Goal: Task Accomplishment & Management: Check status

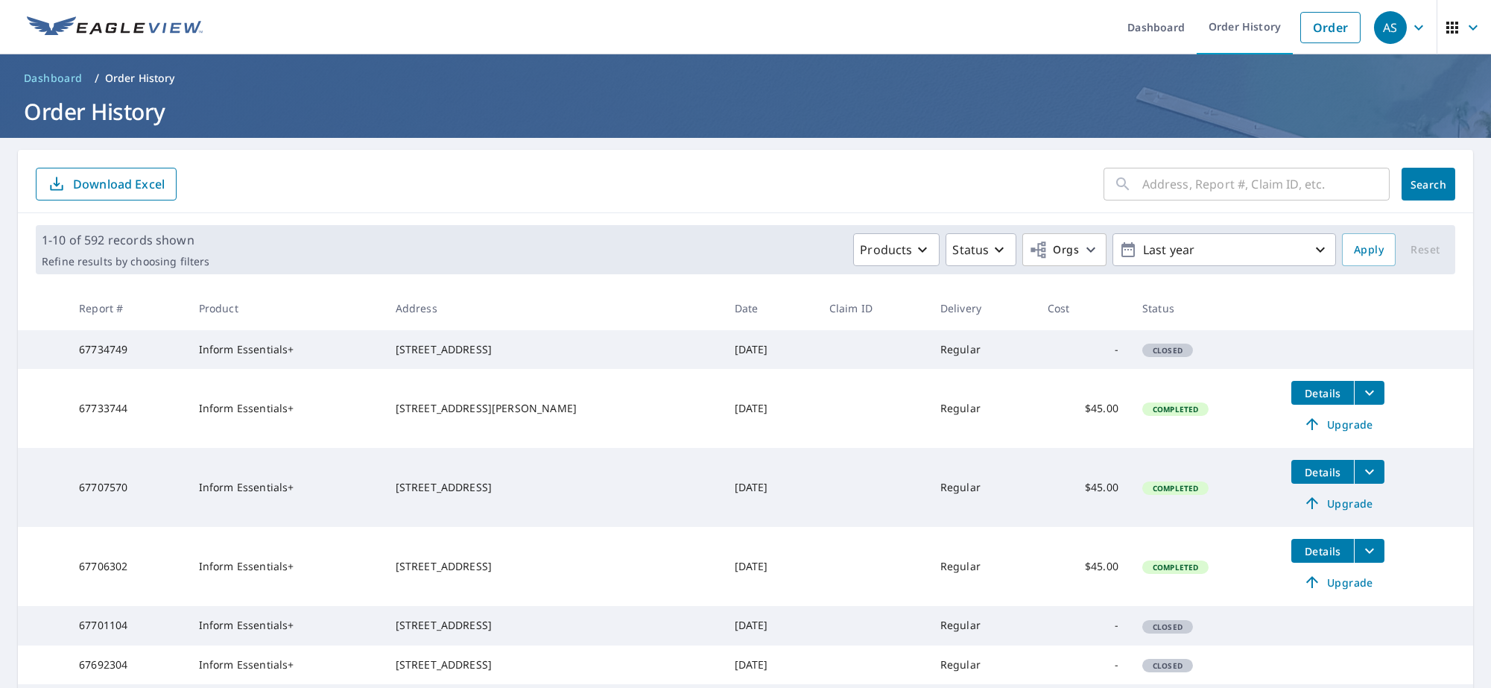
click at [1211, 192] on input "text" at bounding box center [1266, 184] width 247 height 42
paste input "[STREET_ADDRESS]"
drag, startPoint x: 1169, startPoint y: 184, endPoint x: 1235, endPoint y: 182, distance: 66.4
click at [1235, 182] on input "[STREET_ADDRESS]" at bounding box center [1252, 184] width 219 height 42
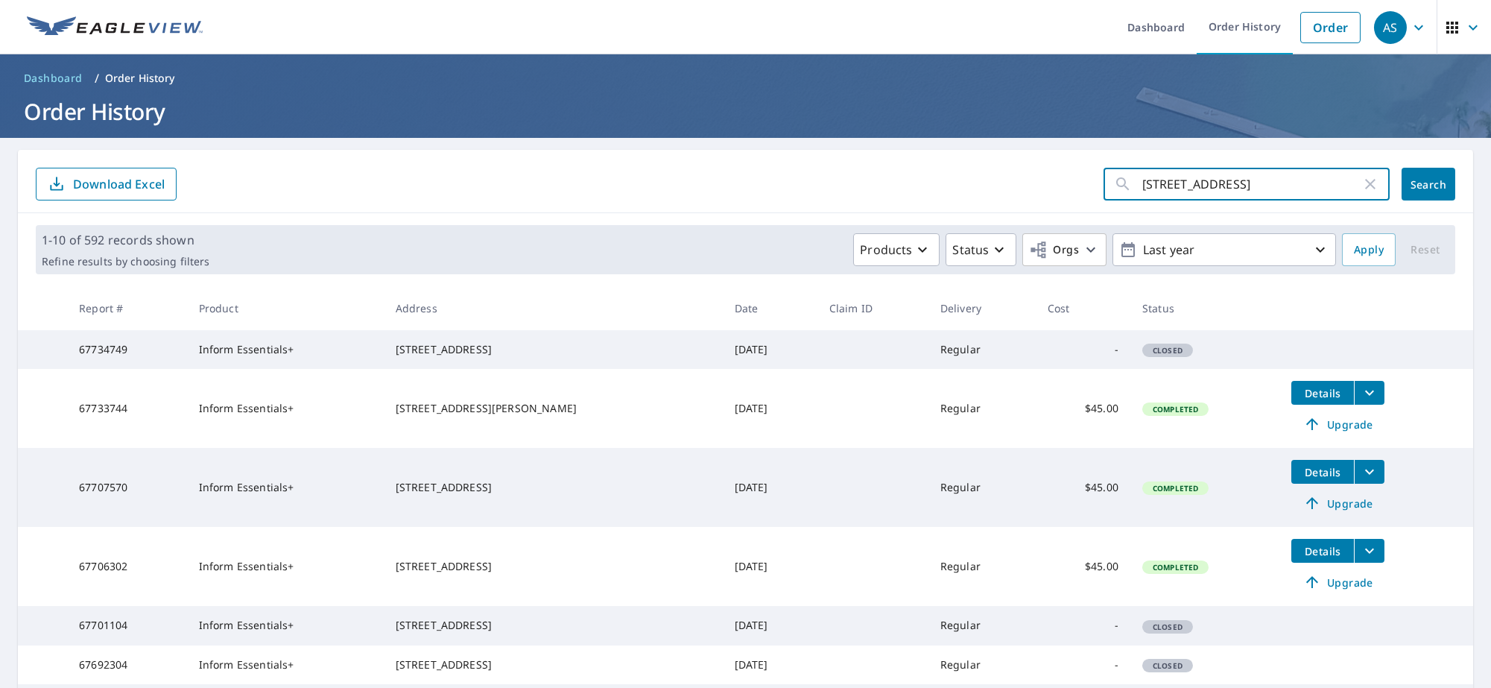
click at [1245, 182] on input "[STREET_ADDRESS]" at bounding box center [1252, 184] width 219 height 42
drag, startPoint x: 1257, startPoint y: 183, endPoint x: 1359, endPoint y: 189, distance: 102.2
click at [1359, 189] on div "[STREET_ADDRESS] ​" at bounding box center [1247, 184] width 286 height 33
type input "[STREET_ADDRESS]"
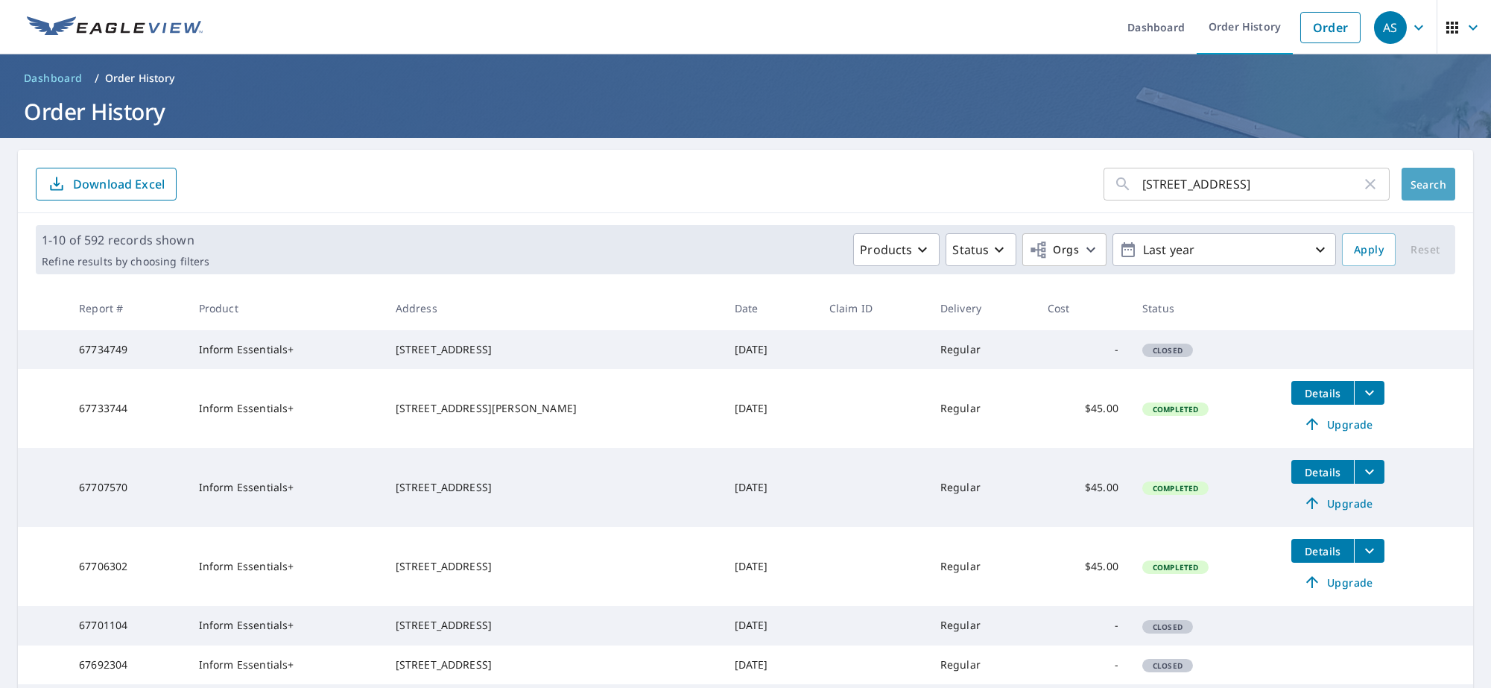
click at [1414, 179] on span "Search" at bounding box center [1429, 184] width 30 height 14
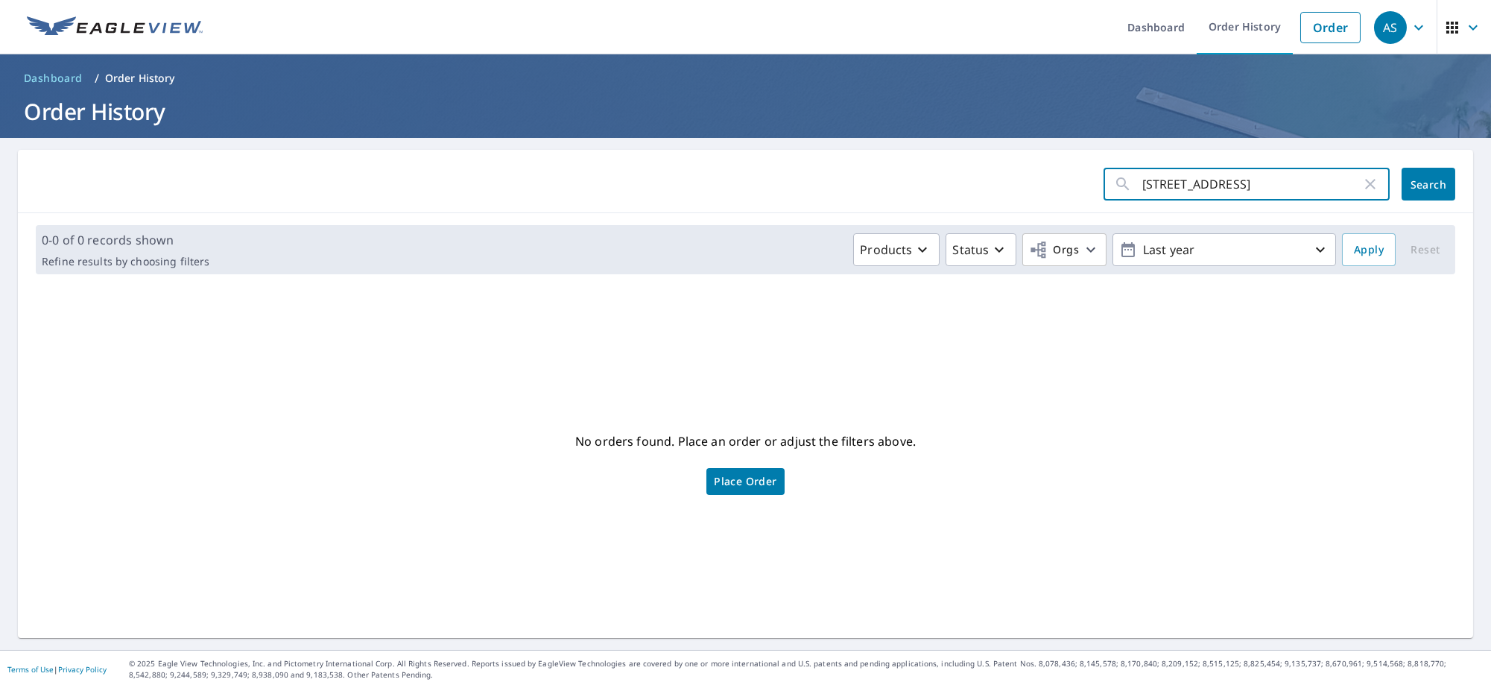
drag, startPoint x: 1174, startPoint y: 183, endPoint x: 1280, endPoint y: 192, distance: 106.9
click at [1280, 192] on input "[STREET_ADDRESS]" at bounding box center [1252, 184] width 219 height 42
drag, startPoint x: 1324, startPoint y: 185, endPoint x: 1162, endPoint y: 192, distance: 161.9
click at [1162, 192] on input "[STREET_ADDRESS]" at bounding box center [1252, 184] width 219 height 42
type input "8867"
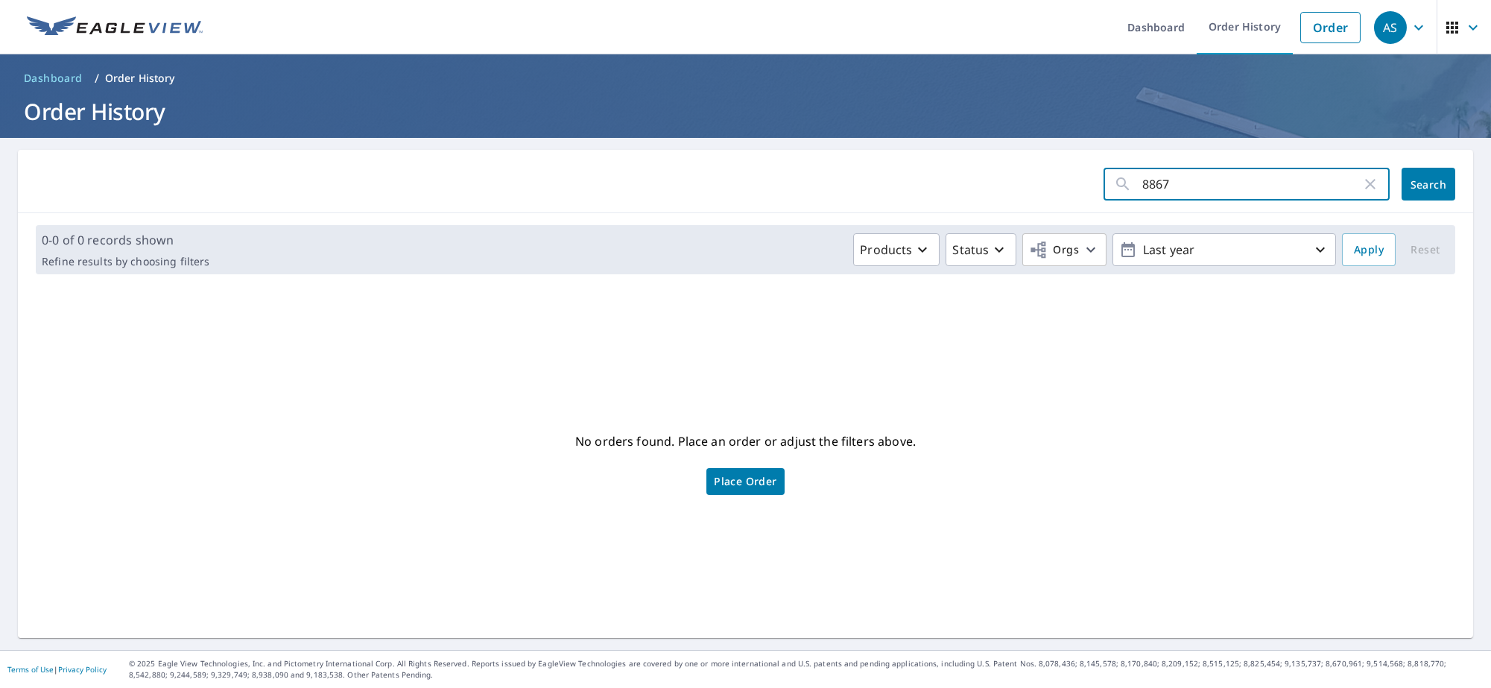
click at [1421, 180] on span "Search" at bounding box center [1429, 184] width 30 height 14
click at [1333, 25] on link "Order" at bounding box center [1331, 27] width 60 height 31
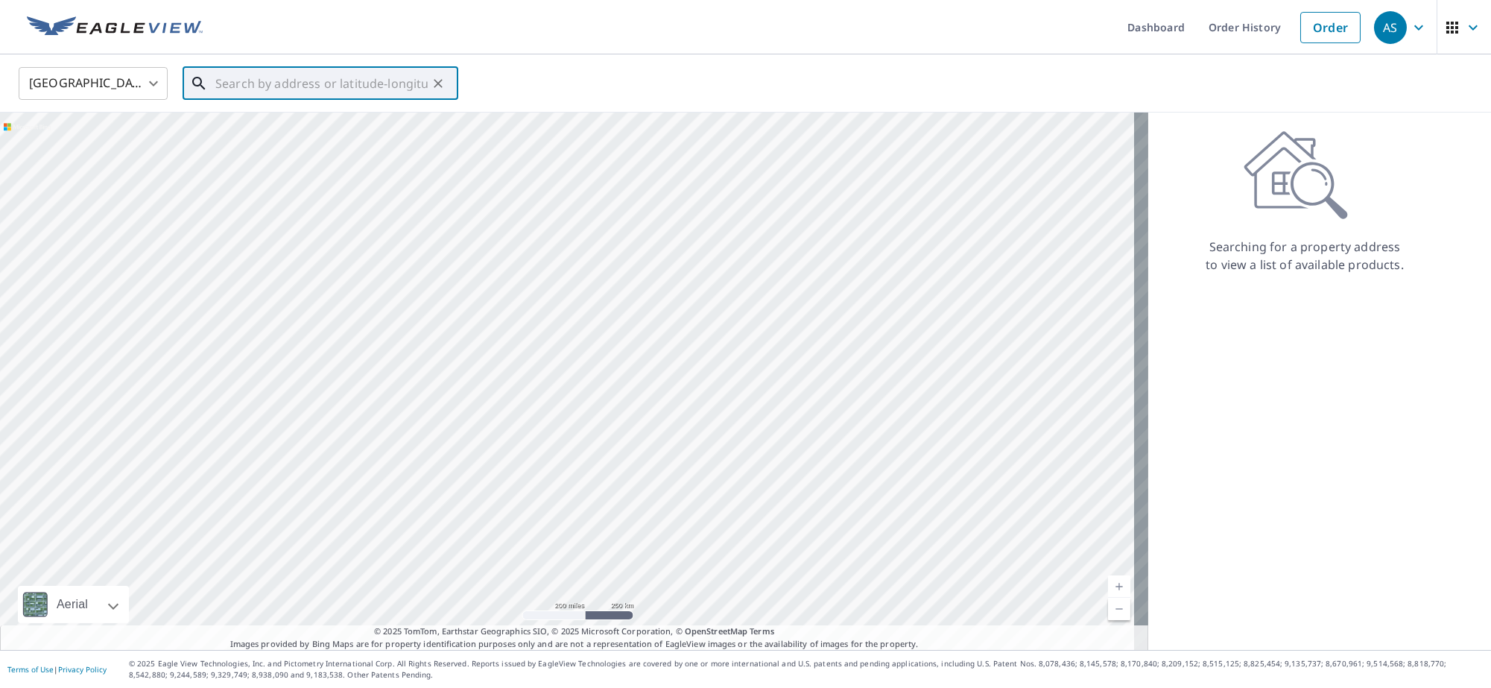
click at [322, 74] on input "text" at bounding box center [321, 84] width 212 height 42
paste input "[STREET_ADDRESS]"
click at [291, 124] on span "[STREET_ADDRESS]" at bounding box center [329, 127] width 234 height 18
type input "[STREET_ADDRESS]"
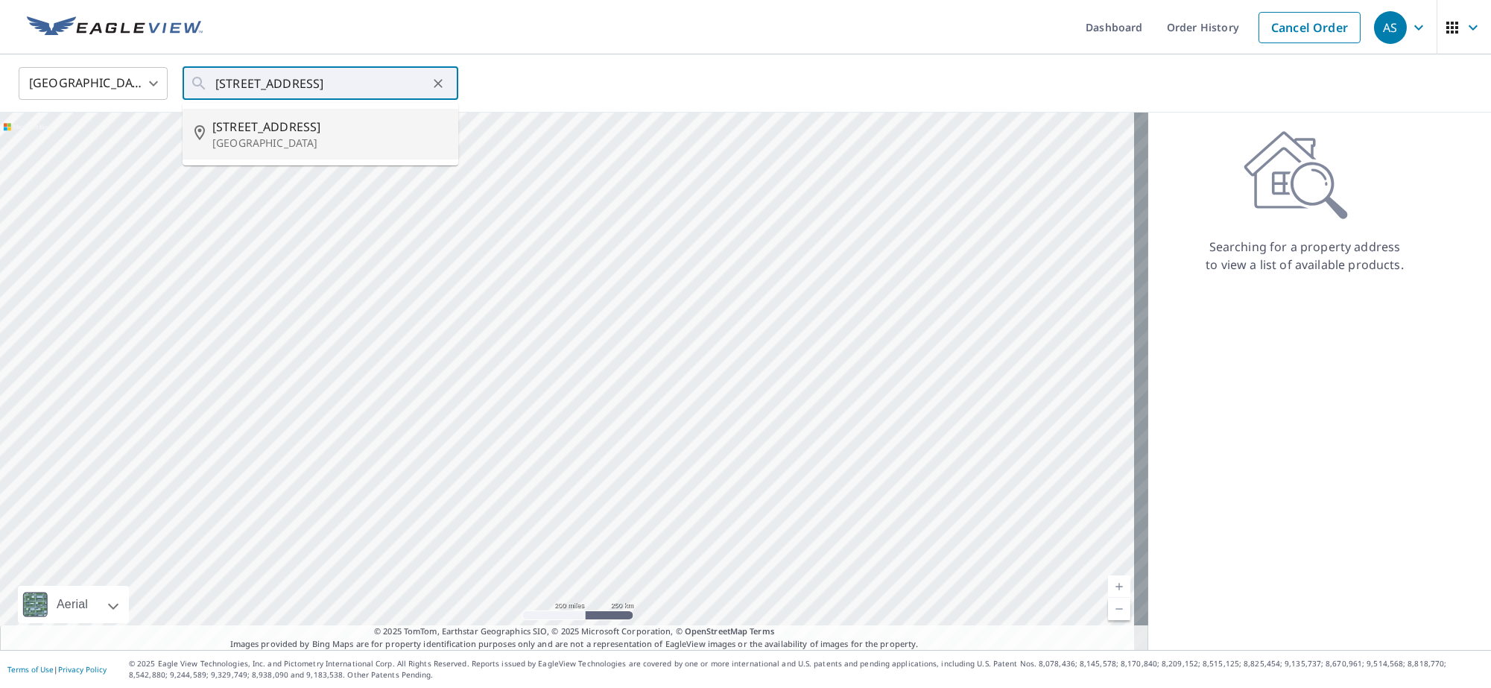
scroll to position [0, 0]
